Goal: Task Accomplishment & Management: Use online tool/utility

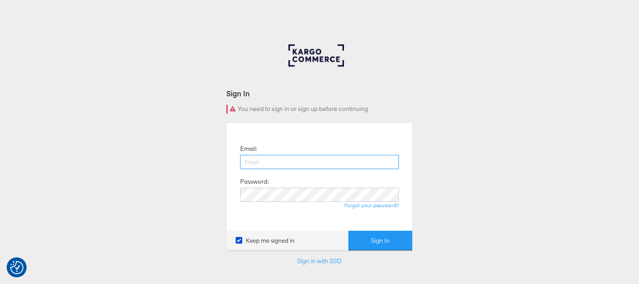
type input "[PERSON_NAME][EMAIL_ADDRESS][DOMAIN_NAME]"
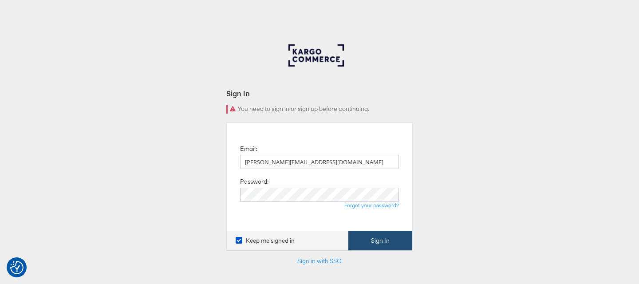
click at [360, 239] on button "Sign In" at bounding box center [380, 241] width 64 height 20
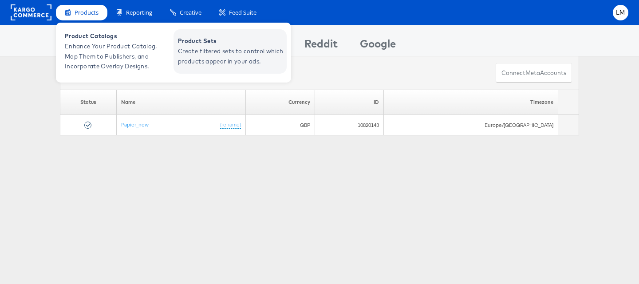
click at [207, 62] on span "Create filtered sets to control which products appear in your ads." at bounding box center [231, 56] width 107 height 20
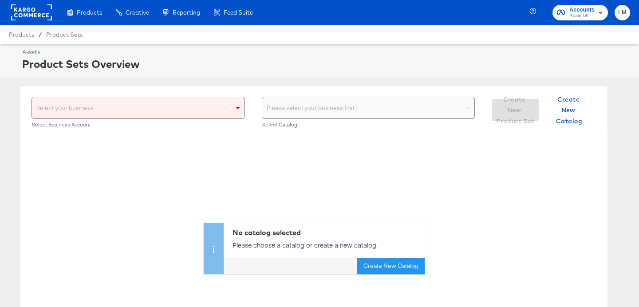
click at [146, 111] on div "Select your business" at bounding box center [138, 107] width 213 height 21
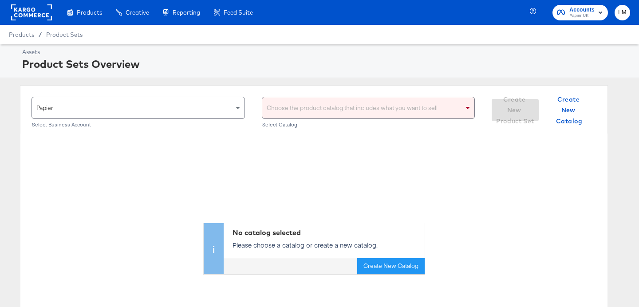
click at [292, 117] on div "Choose the product catalog that includes what you want to sell" at bounding box center [368, 107] width 213 height 21
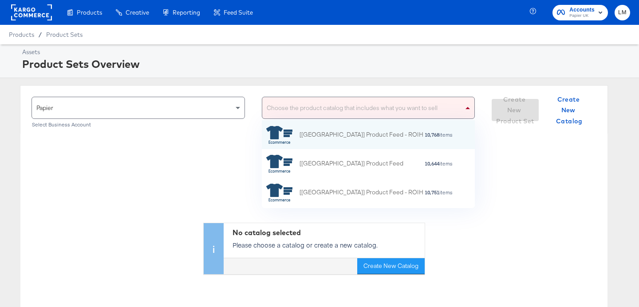
scroll to position [88, 213]
click at [283, 140] on icon "grid" at bounding box center [279, 135] width 27 height 18
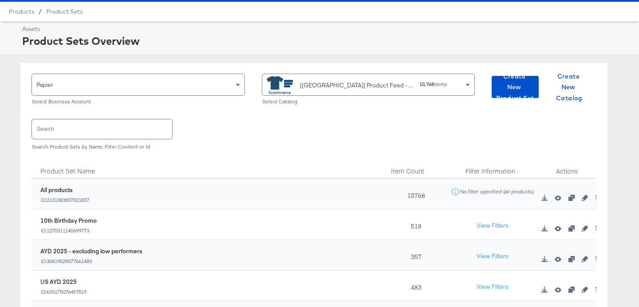
scroll to position [89, 0]
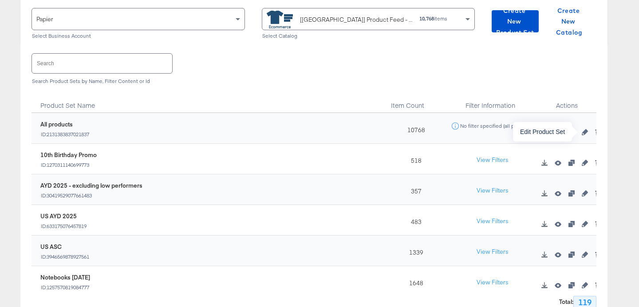
click at [586, 133] on icon "button" at bounding box center [585, 132] width 6 height 6
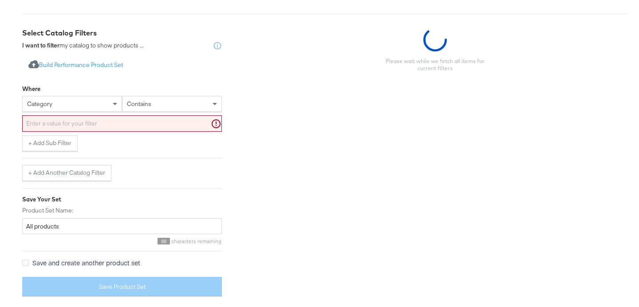
scroll to position [154, 0]
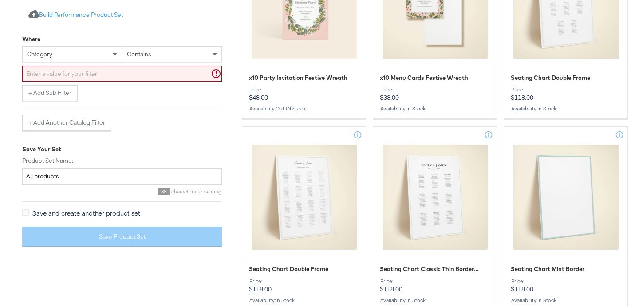
scroll to position [89, 0]
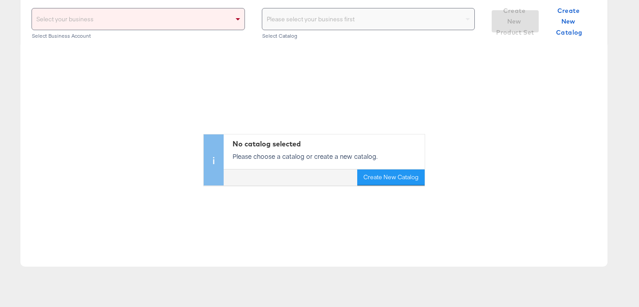
click at [162, 25] on div "Select your business" at bounding box center [138, 18] width 213 height 21
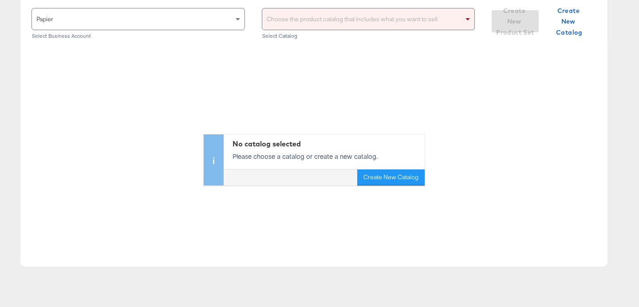
click at [331, 21] on div "Choose the product catalog that includes what you want to sell" at bounding box center [368, 18] width 213 height 21
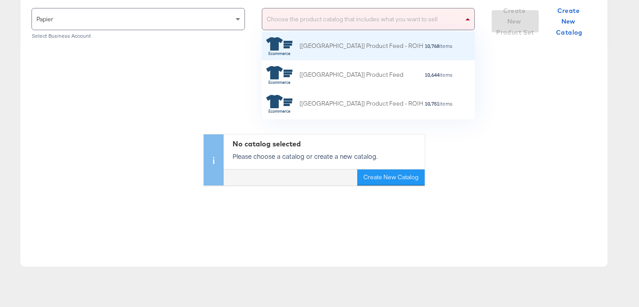
scroll to position [88, 213]
click at [315, 49] on div "[US] Product Feed - ROIH" at bounding box center [362, 45] width 124 height 9
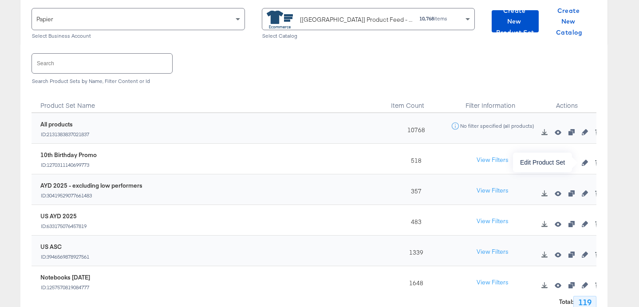
click at [582, 163] on icon "button" at bounding box center [585, 163] width 6 height 6
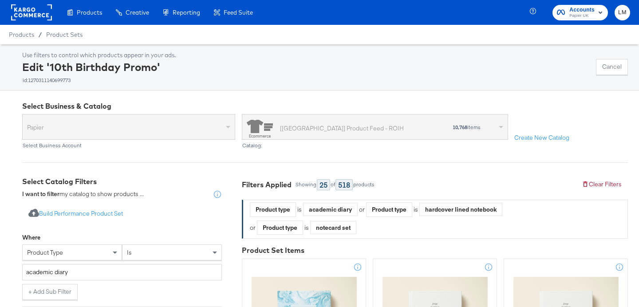
click at [33, 10] on rect at bounding box center [31, 12] width 41 height 16
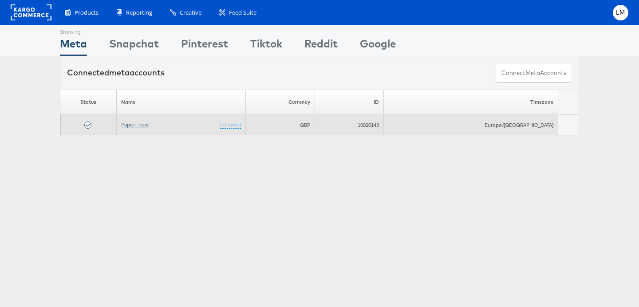
click at [136, 124] on link "Papier_new" at bounding box center [135, 124] width 28 height 7
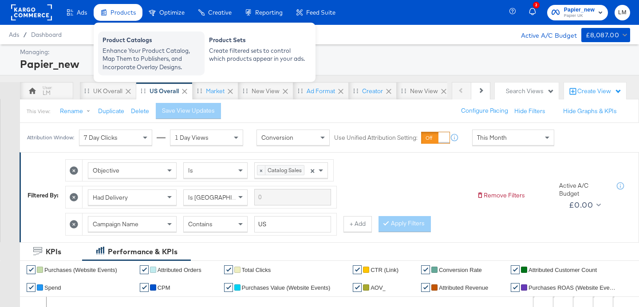
click at [125, 41] on div "Product Catalogs" at bounding box center [152, 41] width 98 height 11
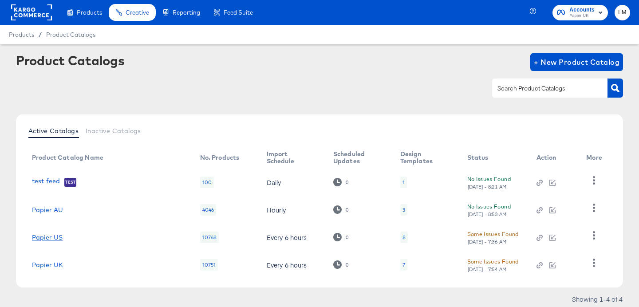
click at [49, 239] on link "Papier US" at bounding box center [47, 237] width 31 height 7
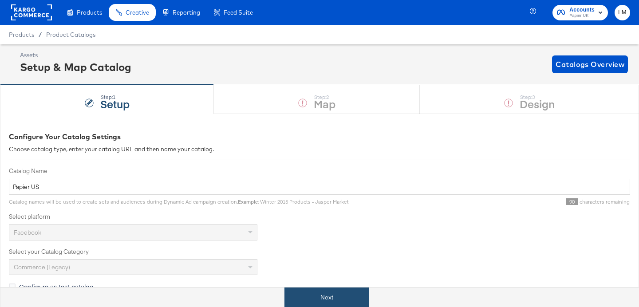
click at [328, 292] on button "Next" at bounding box center [326, 298] width 85 height 20
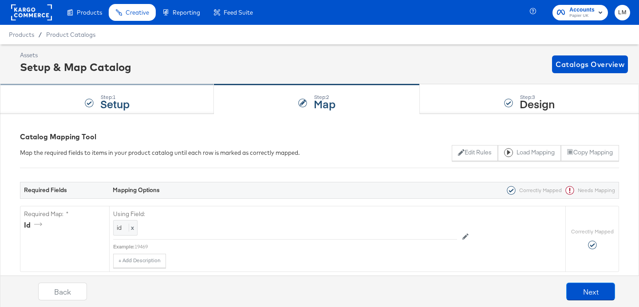
click at [99, 103] on div "Step: 1 Setup" at bounding box center [107, 99] width 214 height 29
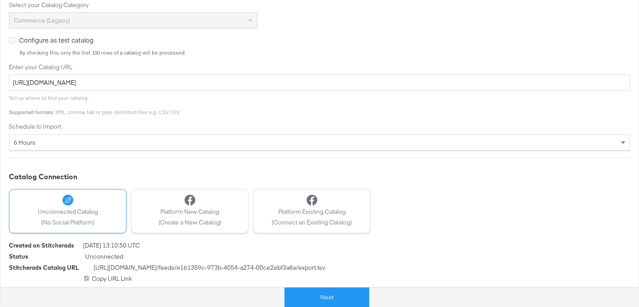
scroll to position [152, 0]
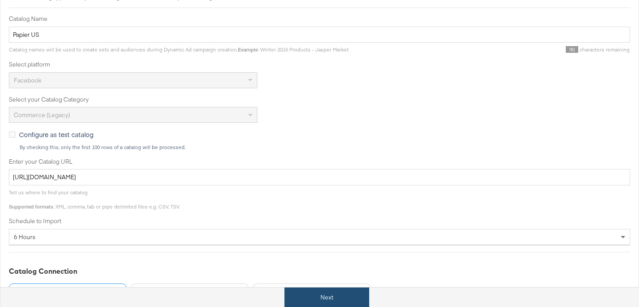
click at [328, 302] on button "Next" at bounding box center [326, 298] width 85 height 20
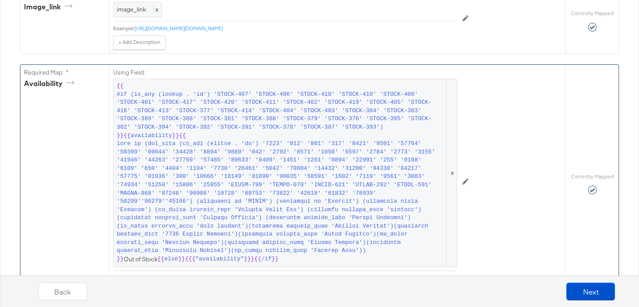
scroll to position [600, 0]
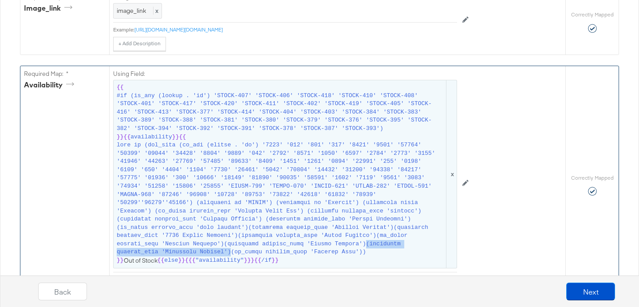
drag, startPoint x: 367, startPoint y: 244, endPoint x: 231, endPoint y: 255, distance: 136.2
click at [231, 255] on span at bounding box center [281, 198] width 328 height 115
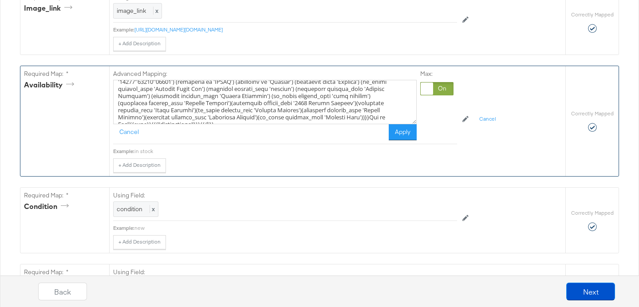
scroll to position [84, 0]
drag, startPoint x: 224, startPoint y: 111, endPoint x: 113, endPoint y: 110, distance: 111.0
click at [113, 110] on div "Advanced Mapping: Cancel Apply Max: Example: in stock + Add Description Add Not…" at bounding box center [337, 121] width 456 height 110
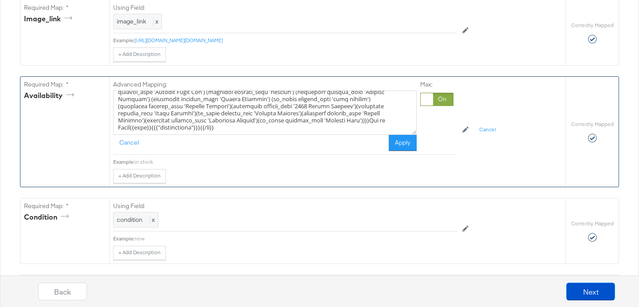
scroll to position [589, 0]
